Goal: Navigation & Orientation: Find specific page/section

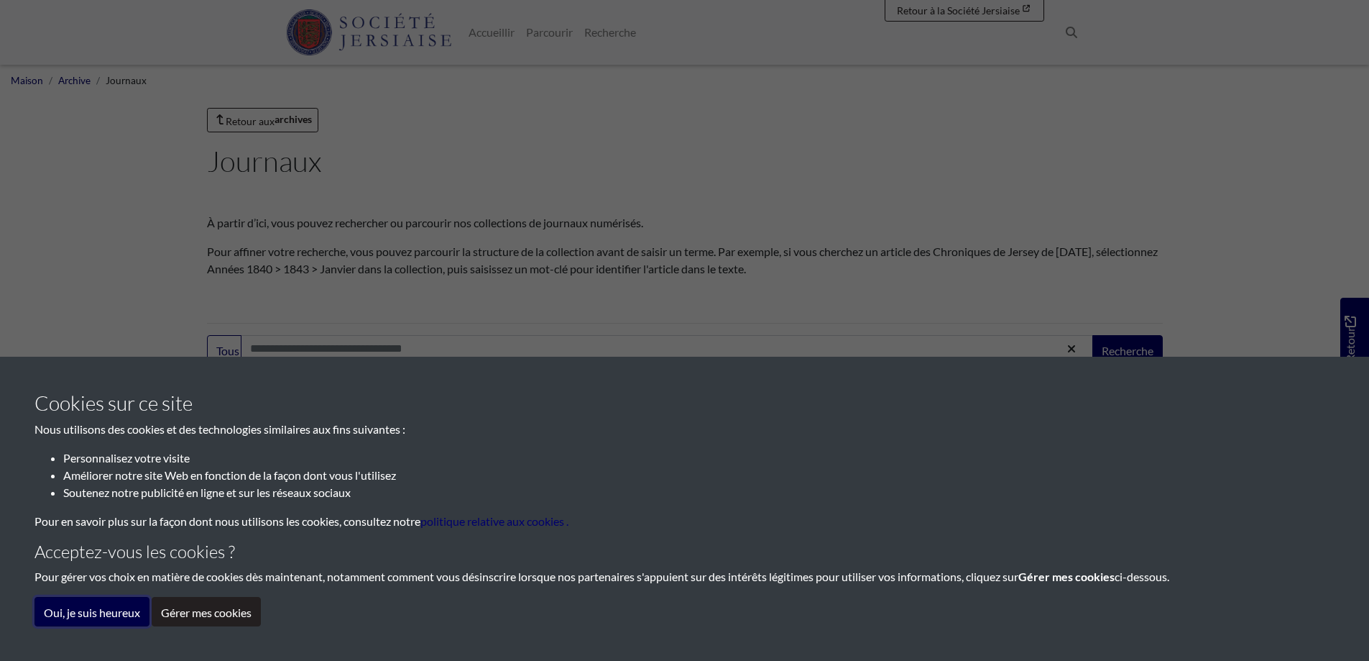
click at [111, 617] on font "Oui, je suis heureux" at bounding box center [92, 612] width 96 height 14
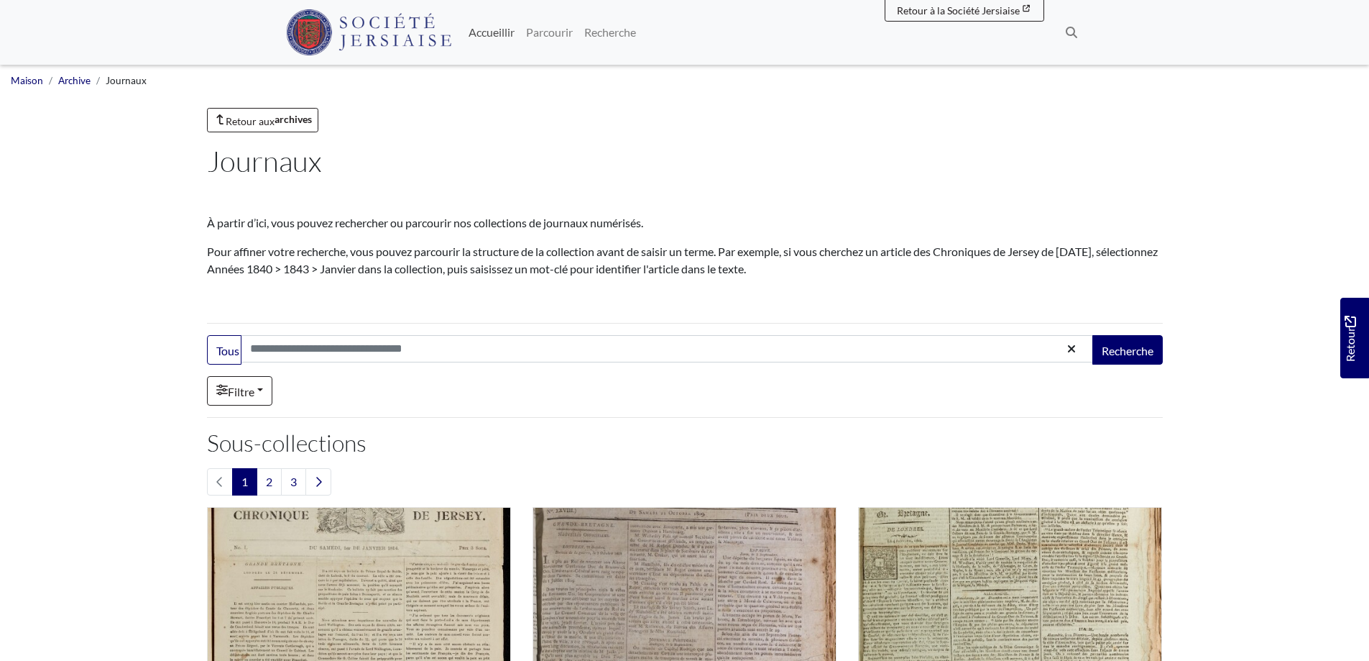
click at [487, 37] on font "Accueillir" at bounding box center [492, 32] width 46 height 14
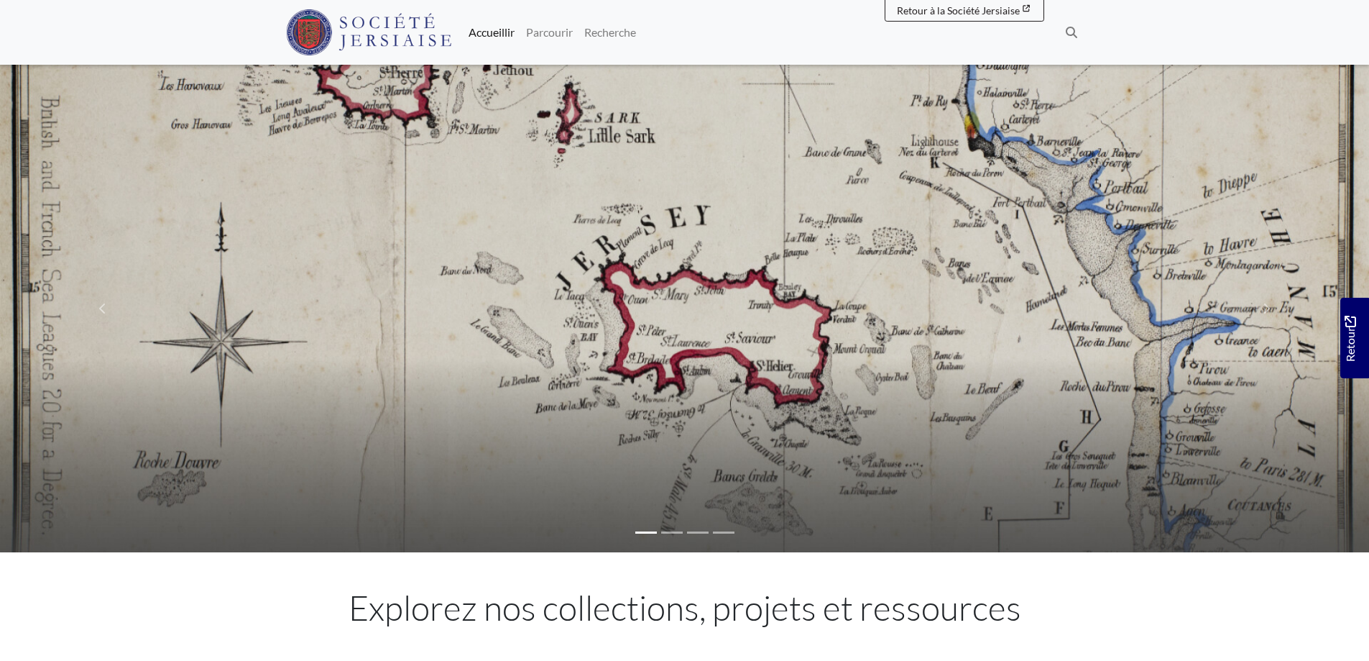
click at [669, 533] on li at bounding box center [672, 532] width 22 height 17
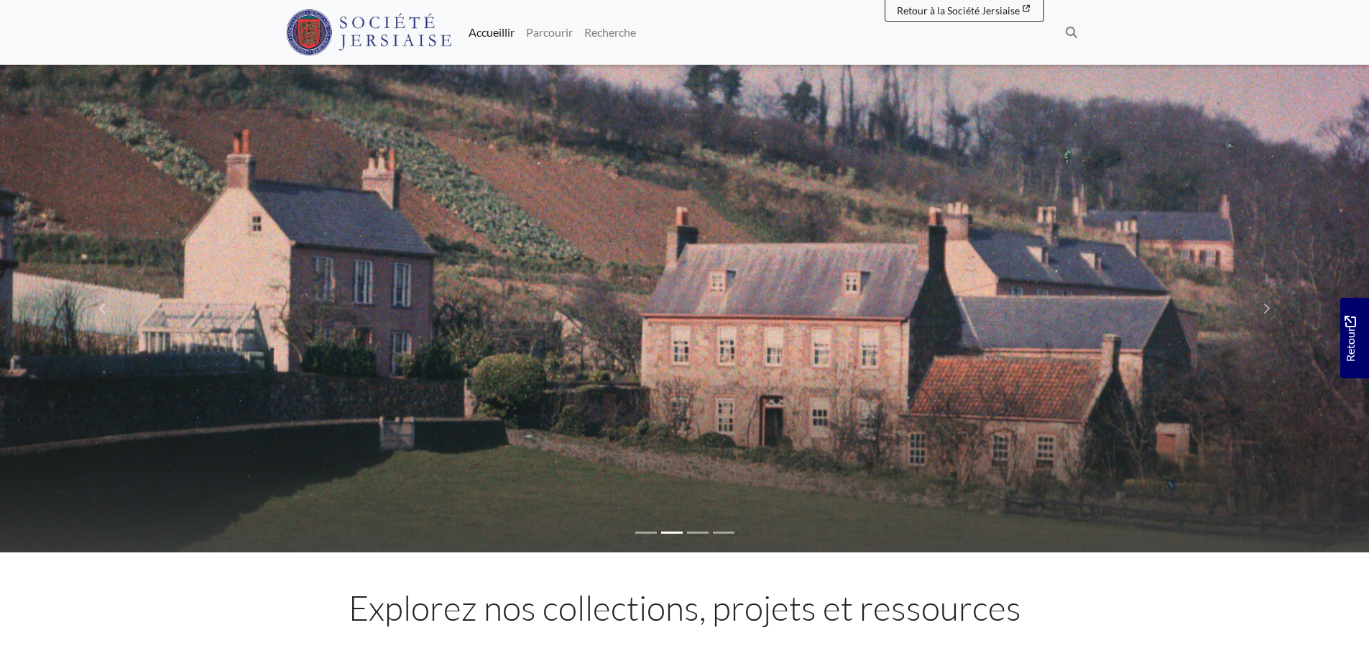
click at [693, 530] on li at bounding box center [698, 532] width 22 height 17
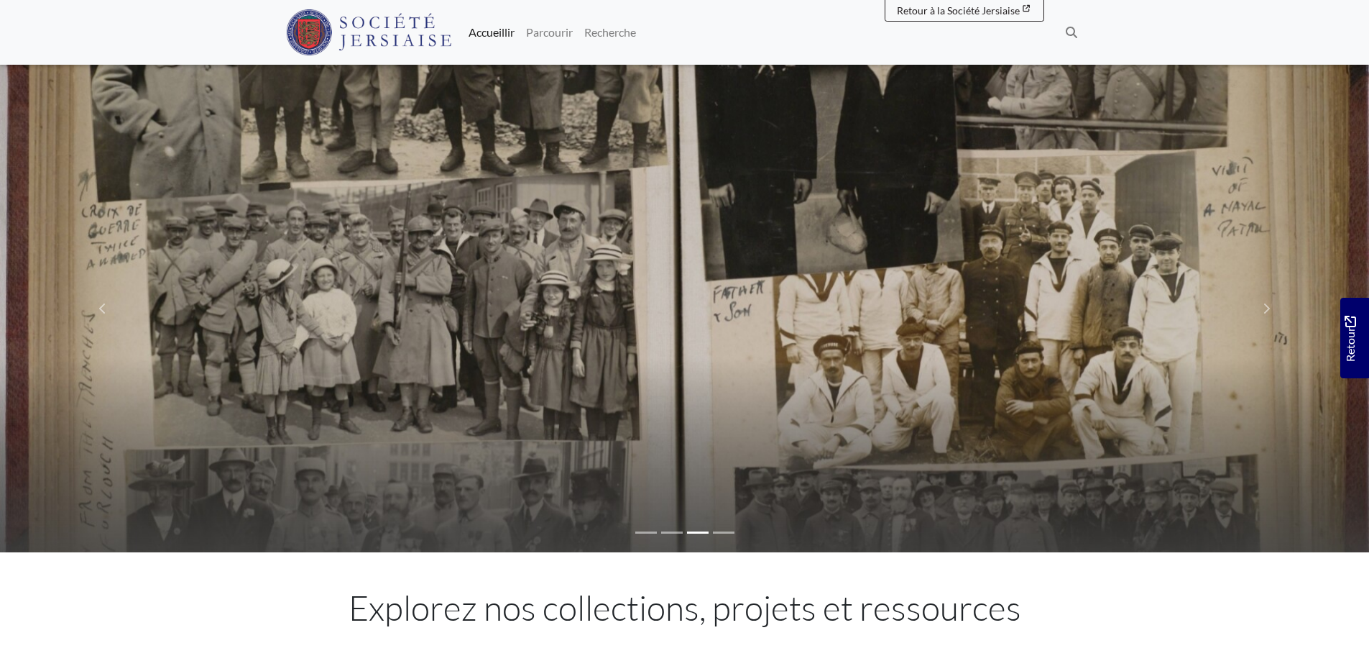
click at [725, 530] on li at bounding box center [724, 532] width 22 height 17
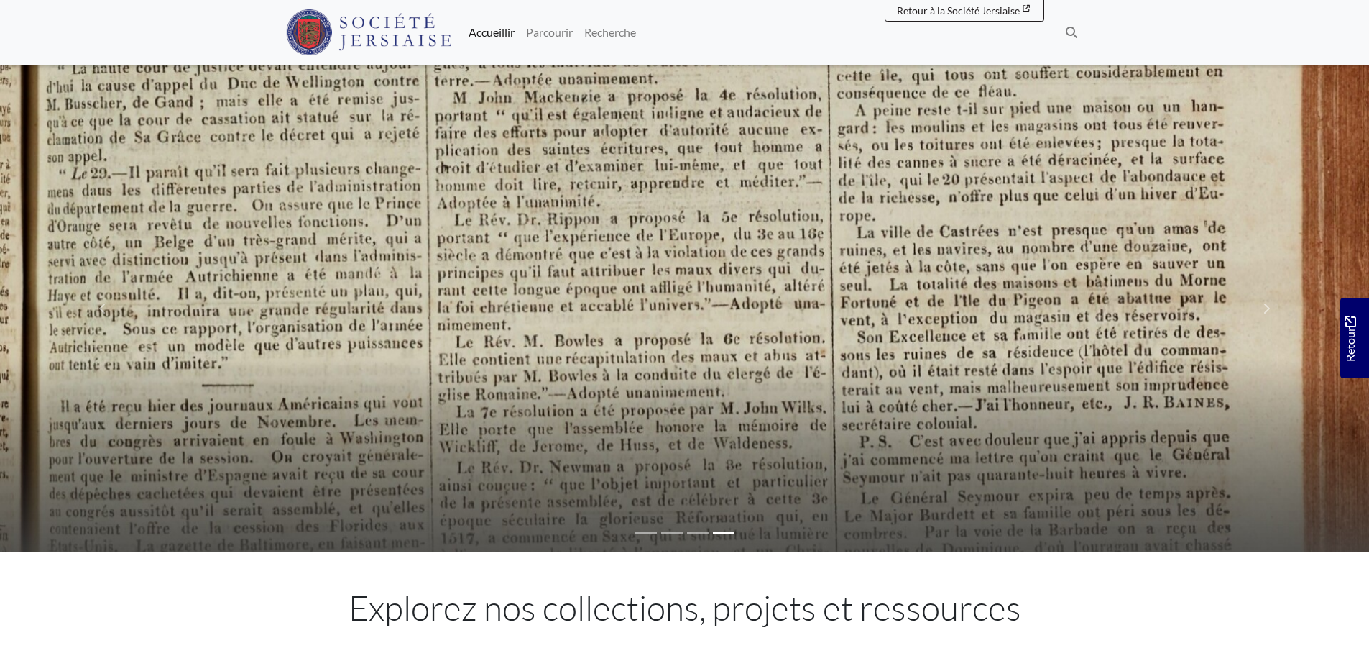
click at [651, 530] on li at bounding box center [646, 532] width 22 height 17
